Goal: Check status: Check status

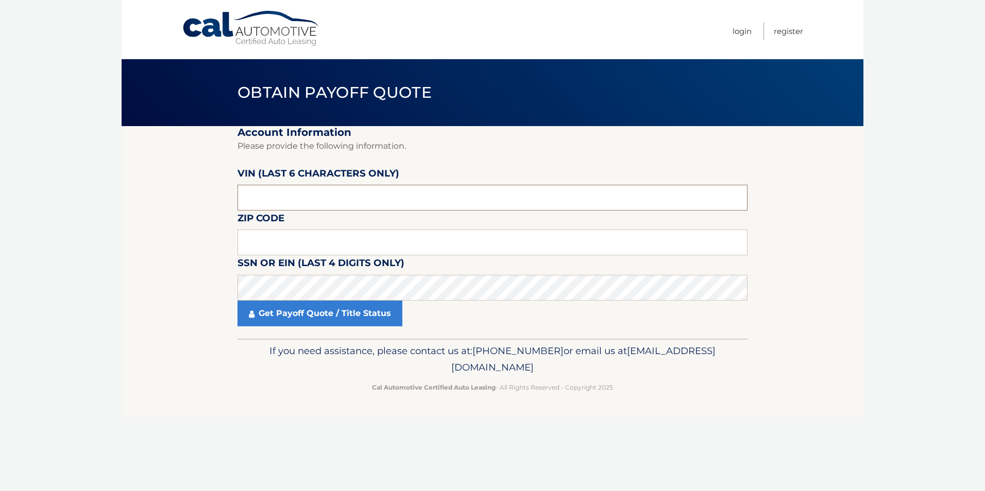
click at [279, 194] on input "text" at bounding box center [492, 198] width 510 height 26
paste input "707668"
type input "707668"
click at [310, 242] on input "text" at bounding box center [492, 243] width 510 height 26
type input "11426"
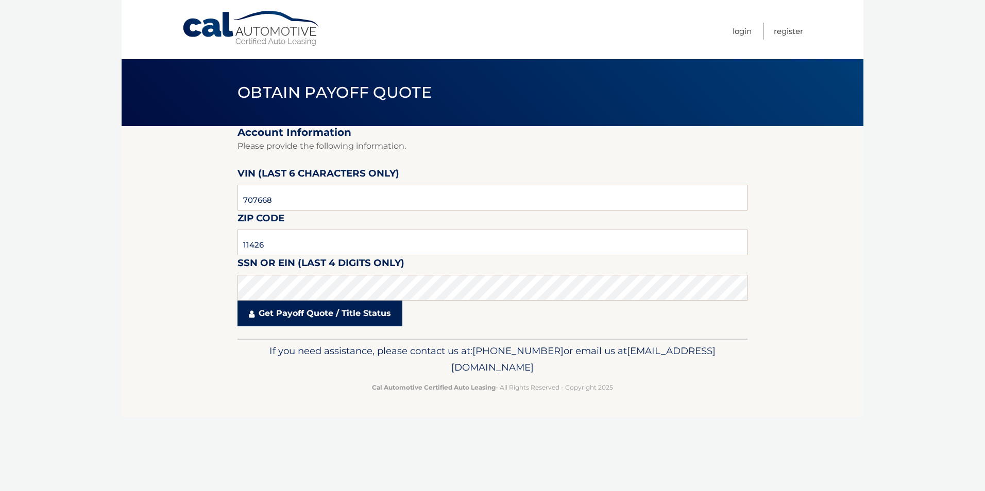
click at [326, 312] on link "Get Payoff Quote / Title Status" at bounding box center [319, 314] width 165 height 26
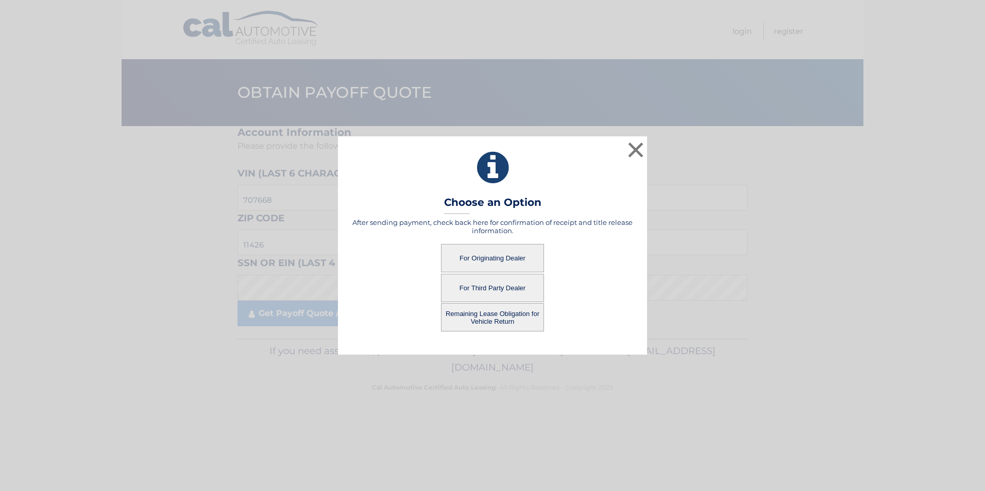
click at [498, 254] on button "For Originating Dealer" at bounding box center [492, 258] width 103 height 28
click at [493, 255] on button "For Originating Dealer" at bounding box center [492, 258] width 103 height 28
